Goal: Transaction & Acquisition: Purchase product/service

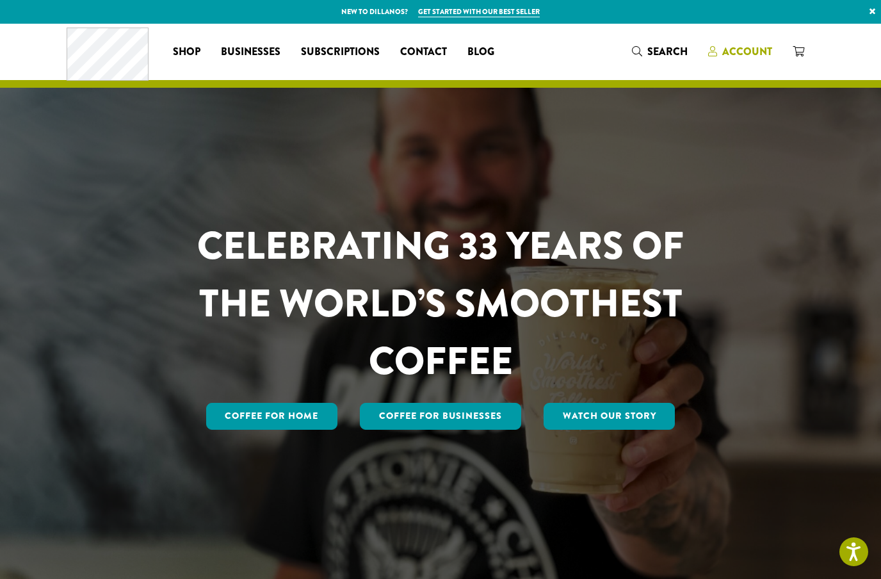
click at [743, 49] on span "Account" at bounding box center [747, 51] width 50 height 15
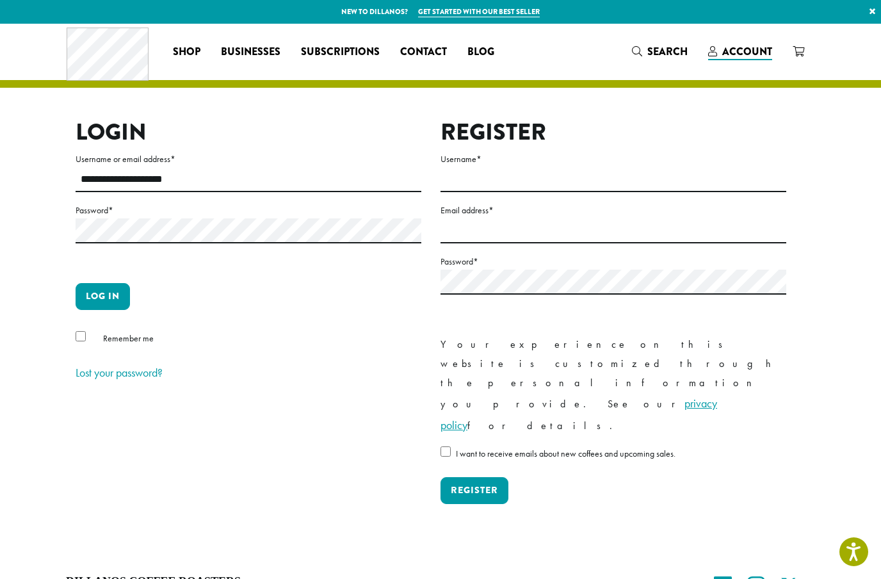
type input "**********"
click at [102, 296] on button "Log in" at bounding box center [103, 296] width 54 height 27
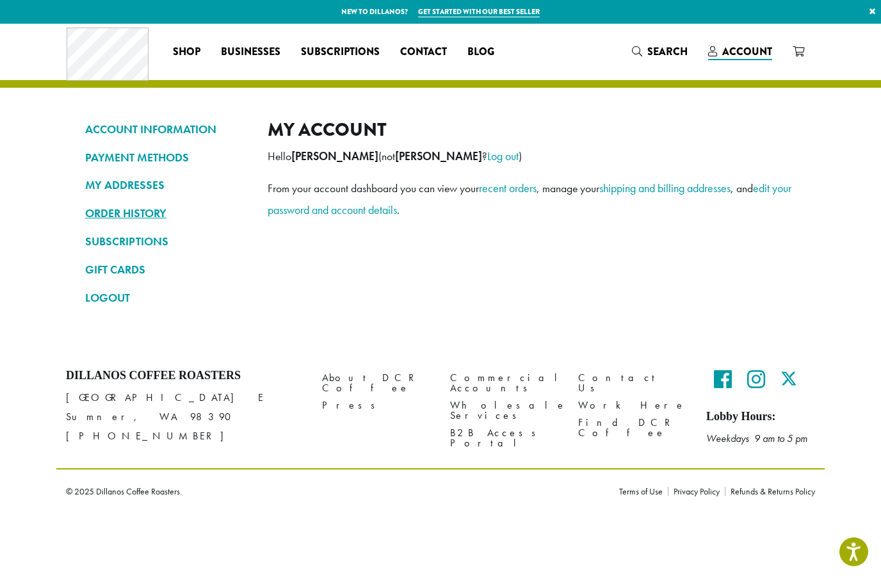
click at [127, 213] on link "ORDER HISTORY" at bounding box center [166, 213] width 163 height 22
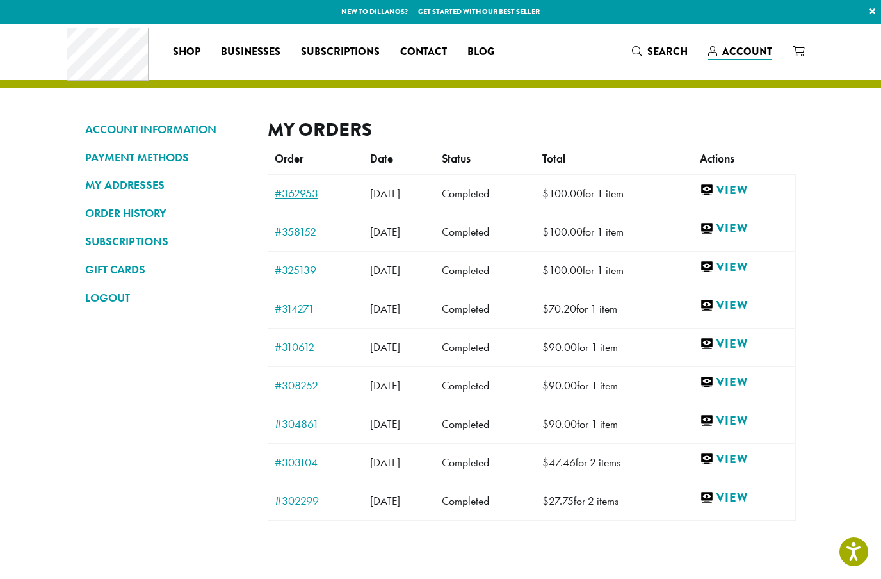
click at [289, 195] on link "#362953" at bounding box center [316, 194] width 83 height 12
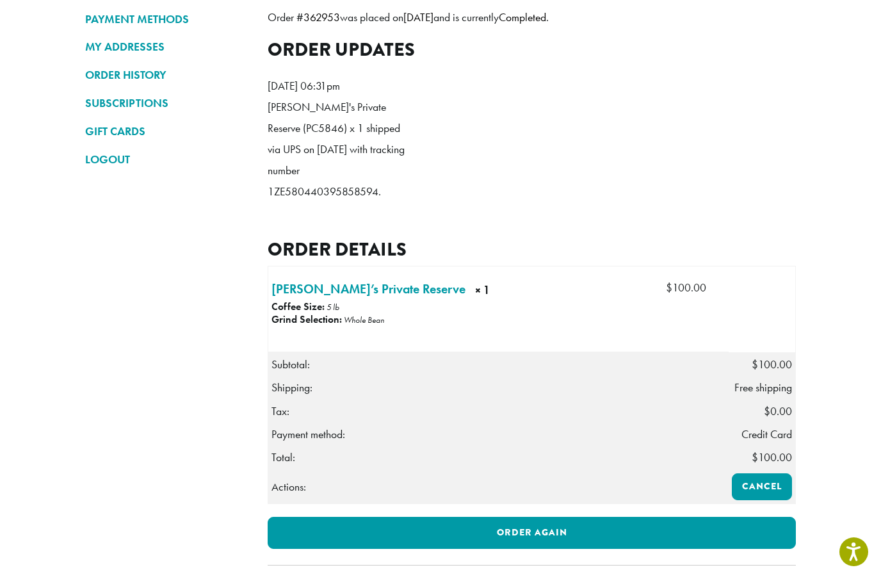
scroll to position [138, 0]
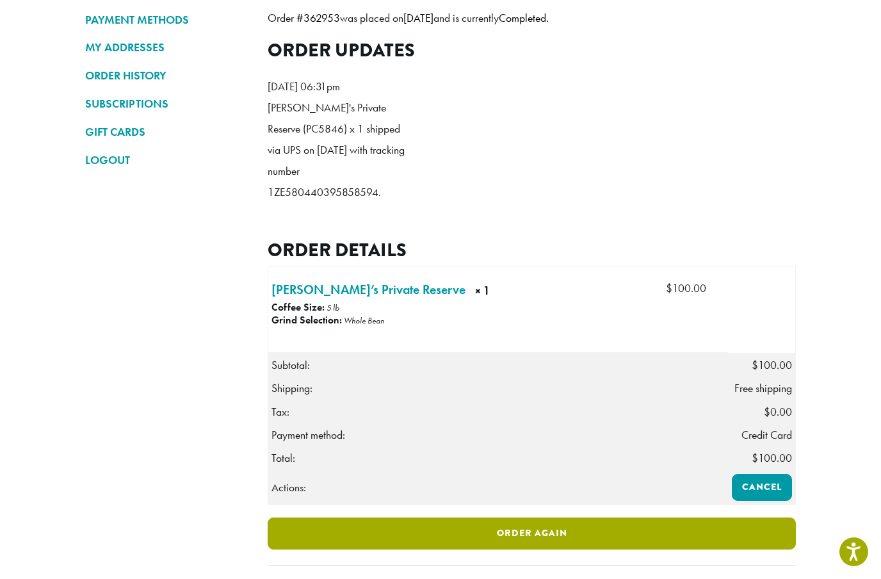
click at [519, 549] on link "Order again" at bounding box center [532, 533] width 528 height 32
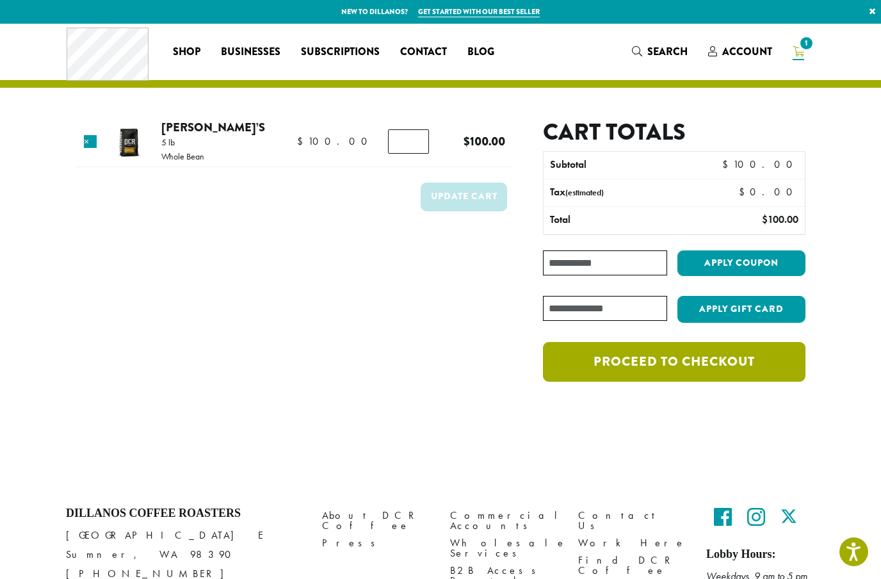
click at [662, 365] on link "Proceed to checkout" at bounding box center [674, 362] width 263 height 40
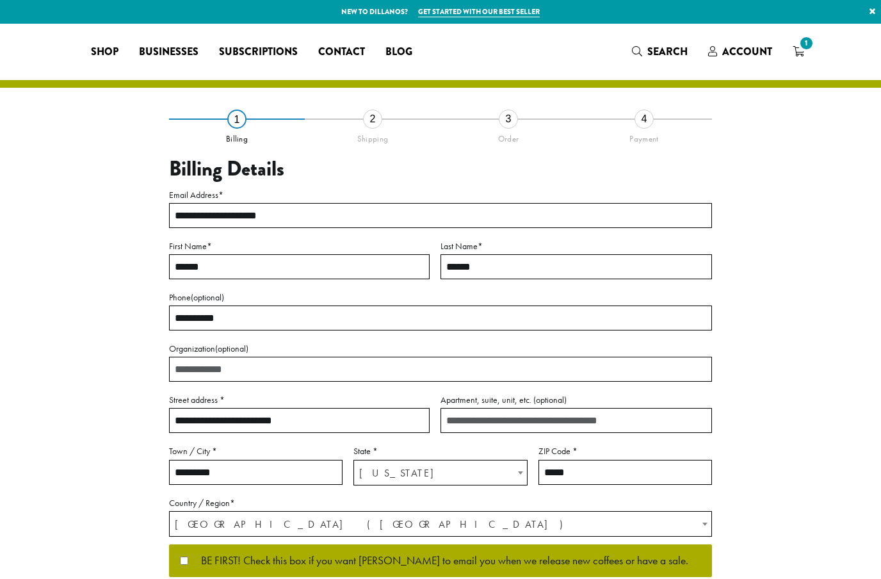
select select "**"
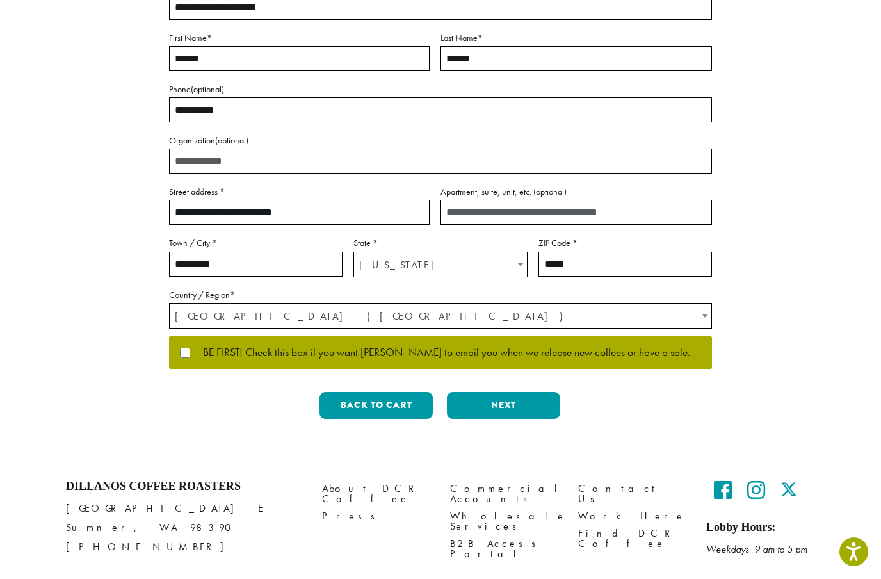
scroll to position [206, 0]
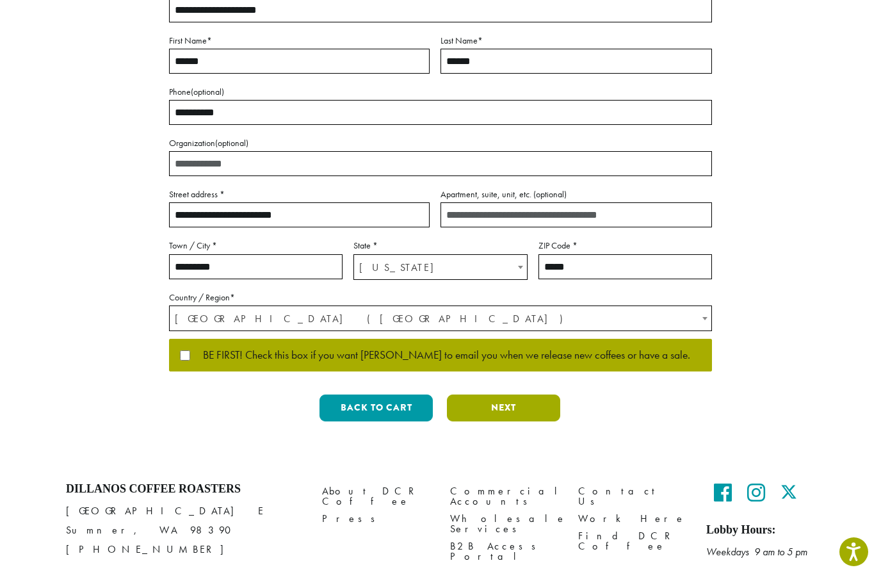
click at [506, 407] on button "Next" at bounding box center [503, 407] width 113 height 27
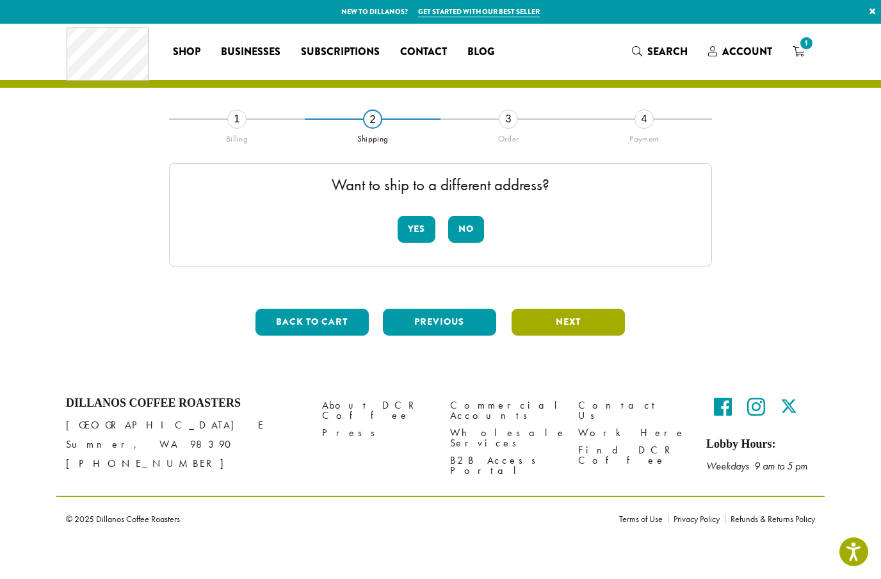
scroll to position [0, 0]
click at [473, 229] on button "No" at bounding box center [466, 229] width 36 height 27
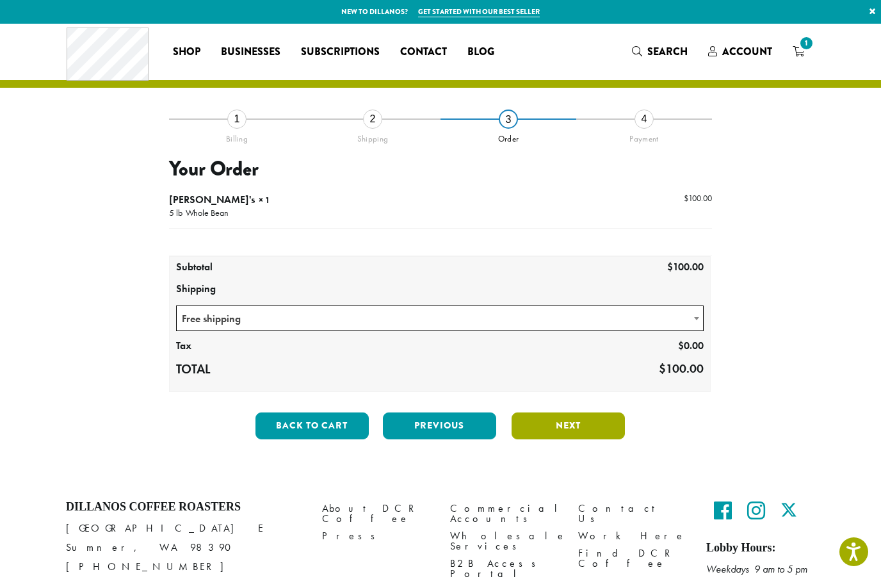
click at [563, 427] on button "Next" at bounding box center [568, 425] width 113 height 27
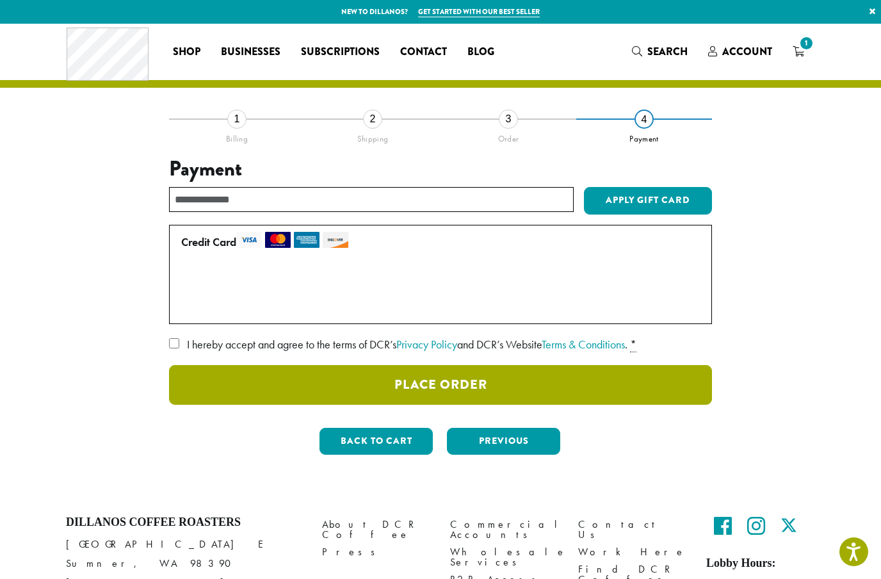
click at [433, 384] on button "Place Order" at bounding box center [440, 385] width 543 height 40
